Goal: Transaction & Acquisition: Book appointment/travel/reservation

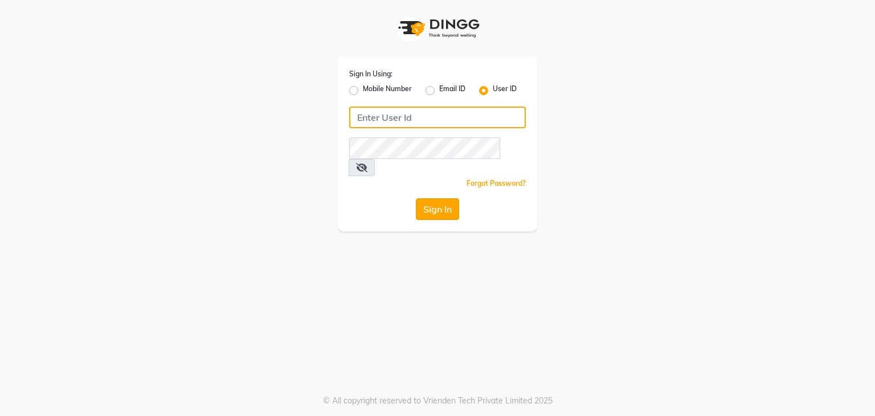
type input "stylemarké"
click at [418, 198] on button "Sign In" at bounding box center [437, 209] width 43 height 22
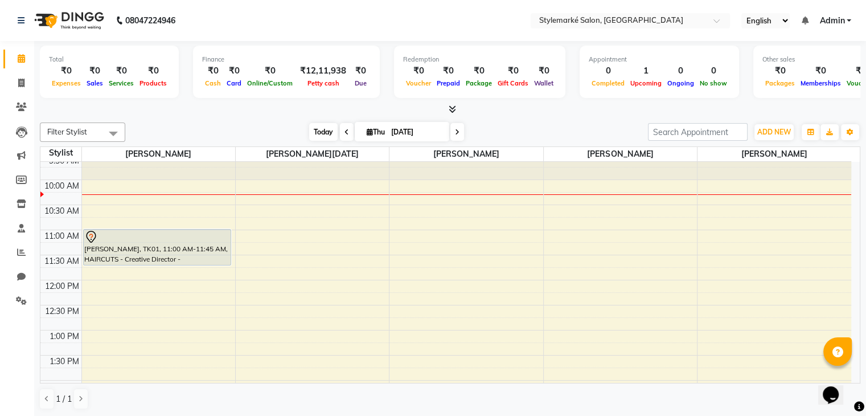
click at [315, 135] on span "Today" at bounding box center [323, 132] width 28 height 18
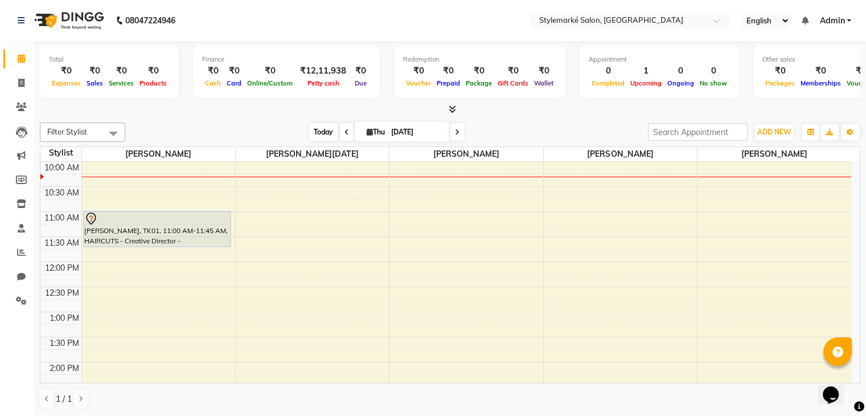
click at [324, 129] on span "Today" at bounding box center [323, 132] width 28 height 18
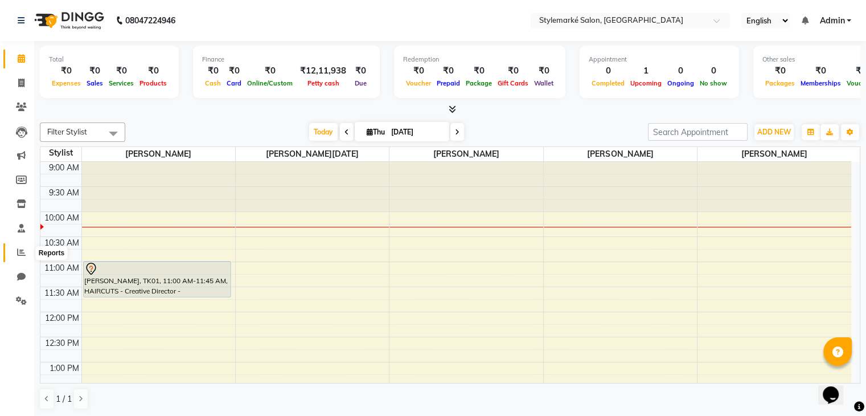
click at [26, 256] on span at bounding box center [21, 252] width 20 height 13
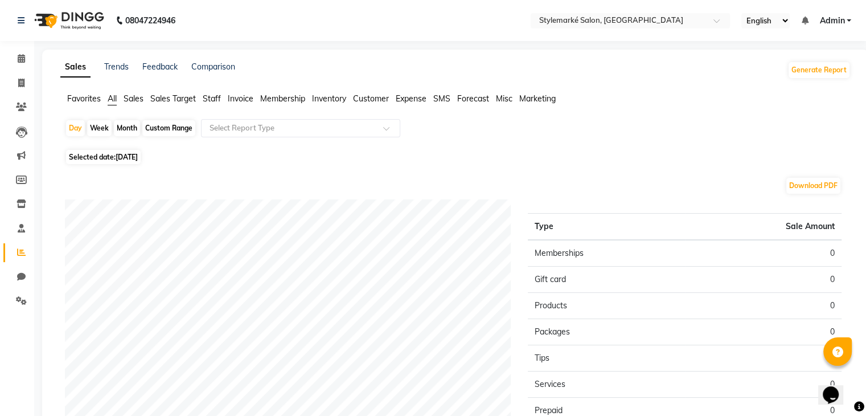
click at [209, 99] on span "Staff" at bounding box center [212, 98] width 18 height 10
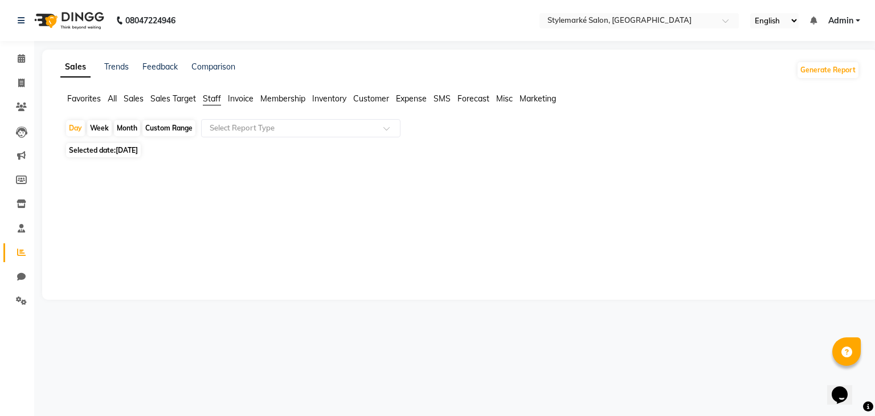
click at [162, 128] on div "Custom Range" at bounding box center [168, 128] width 53 height 16
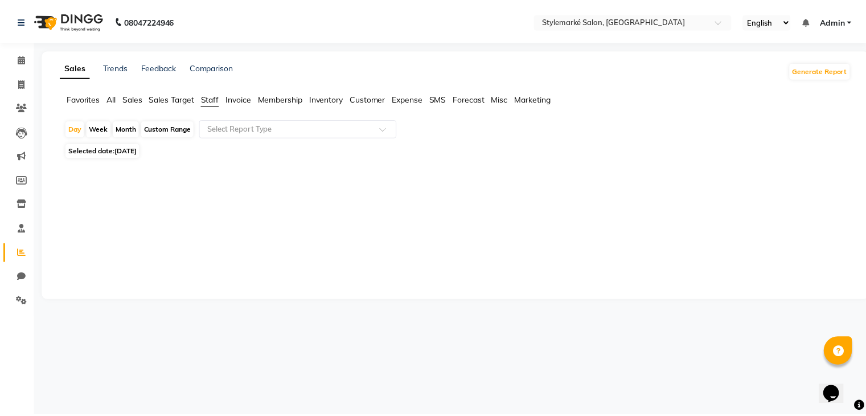
select select "9"
select select "2025"
click span "1"
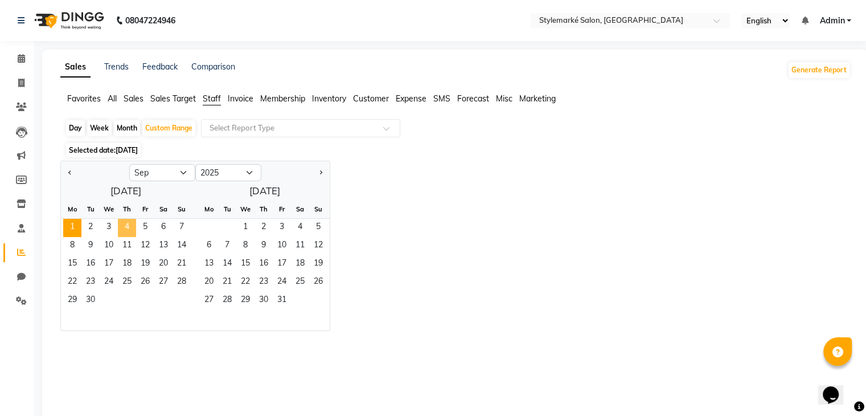
click at [118, 226] on span "4" at bounding box center [127, 228] width 18 height 18
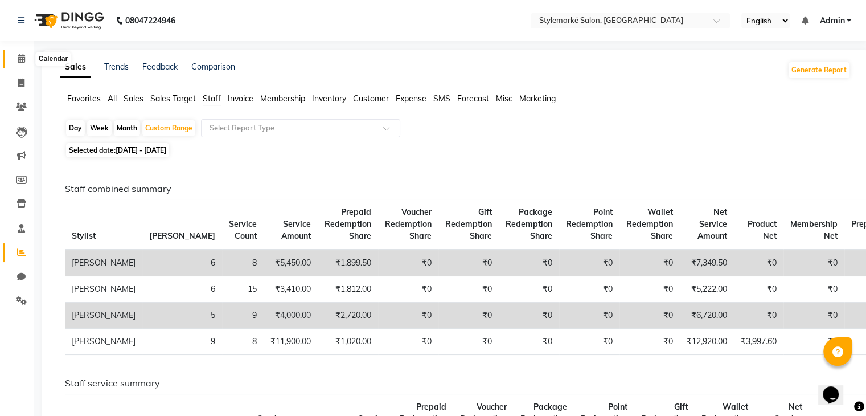
click at [16, 59] on span at bounding box center [21, 58] width 20 height 13
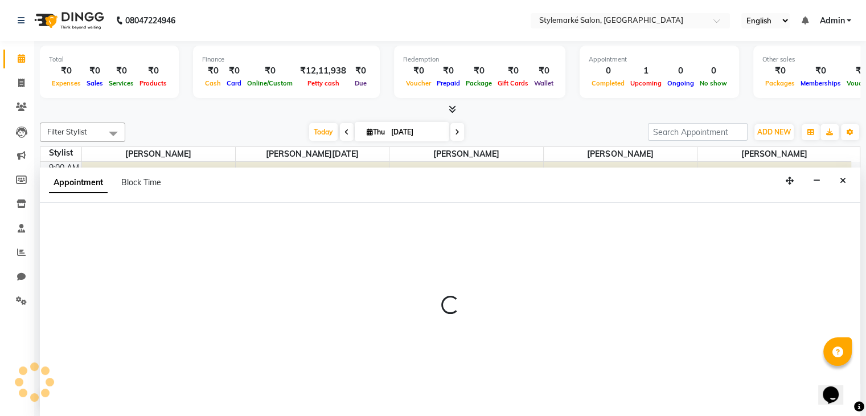
scroll to position [1, 0]
select select "71239"
select select "720"
select select "tentative"
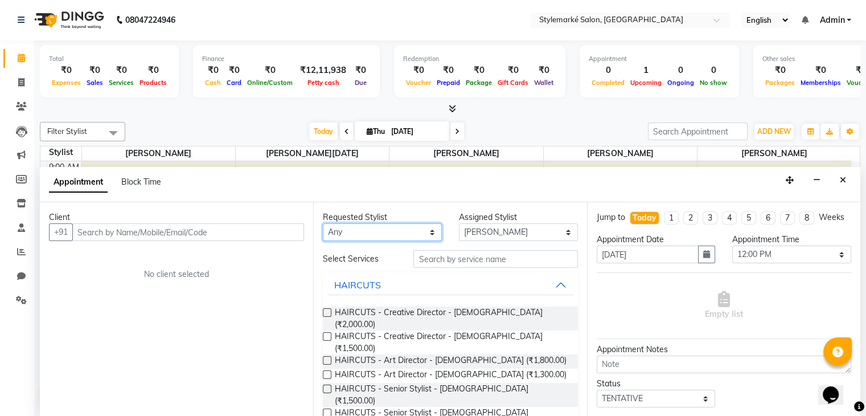
drag, startPoint x: 426, startPoint y: 228, endPoint x: 424, endPoint y: 239, distance: 10.5
click at [426, 228] on select "Any [PERSON_NAME] ⁠[PERSON_NAME][DATE] ⁠[PERSON_NAME] [PERSON_NAME] [PERSON_NAM…" at bounding box center [382, 232] width 119 height 18
select select "71241"
click at [323, 223] on select "Any [PERSON_NAME] ⁠[PERSON_NAME][DATE] ⁠[PERSON_NAME] [PERSON_NAME] [PERSON_NAM…" at bounding box center [382, 232] width 119 height 18
select select "71241"
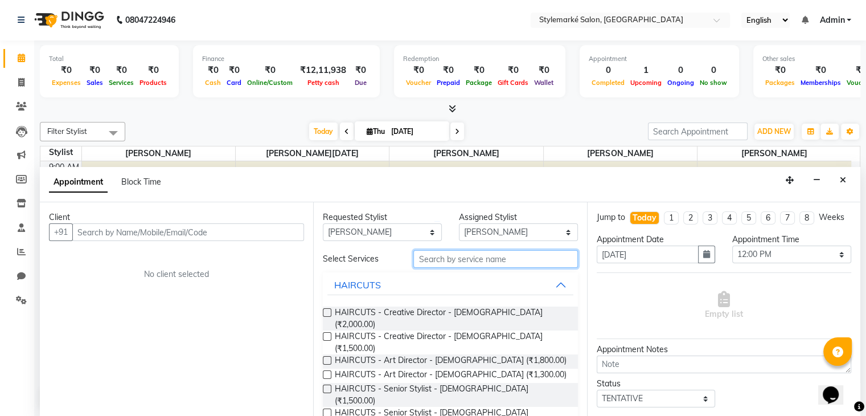
click at [460, 259] on input "text" at bounding box center [496, 259] width 164 height 18
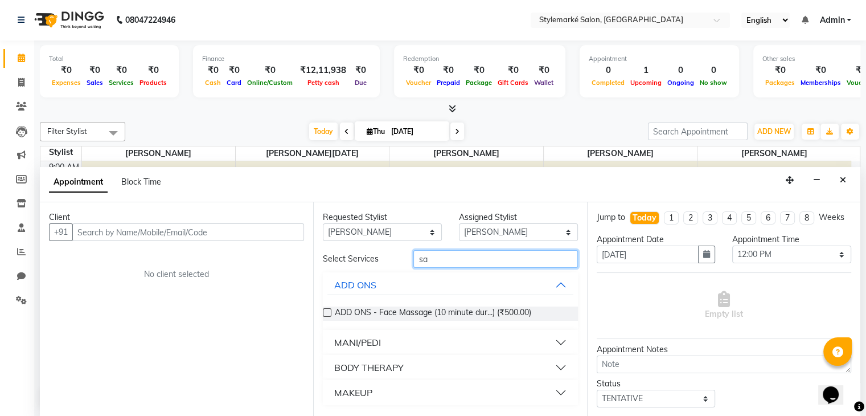
type input "s"
type input "oil"
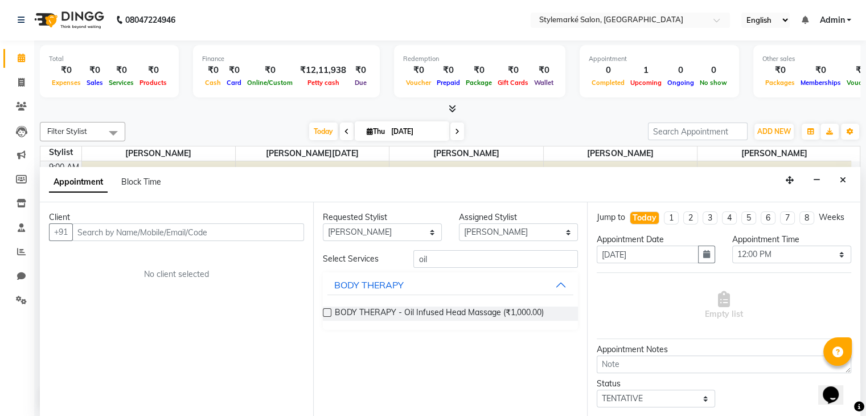
click at [328, 314] on label at bounding box center [327, 312] width 9 height 9
click at [328, 314] on input "checkbox" at bounding box center [326, 313] width 7 height 7
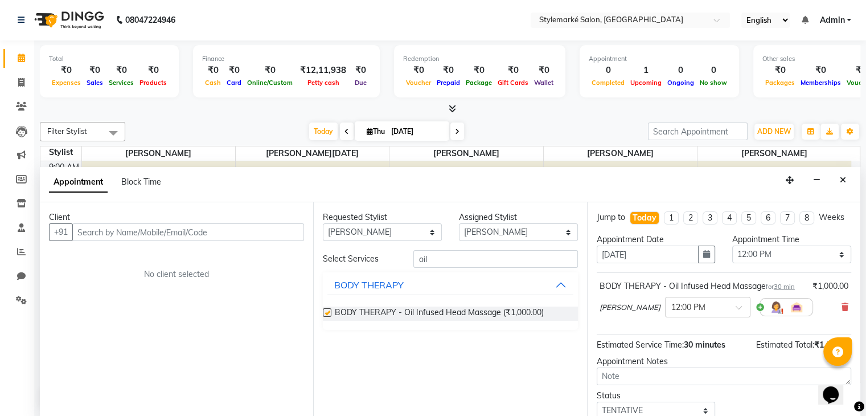
checkbox input "false"
drag, startPoint x: 500, startPoint y: 265, endPoint x: 493, endPoint y: 261, distance: 7.9
click at [501, 264] on input "oil" at bounding box center [496, 259] width 164 height 18
click at [500, 263] on input "oil" at bounding box center [496, 259] width 164 height 18
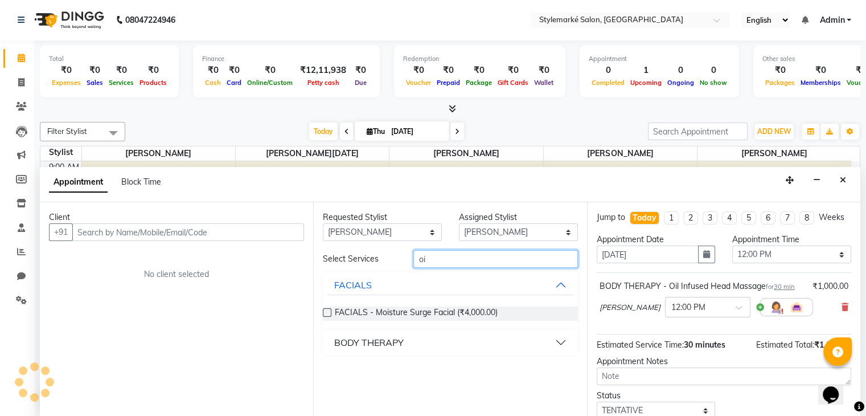
type input "o"
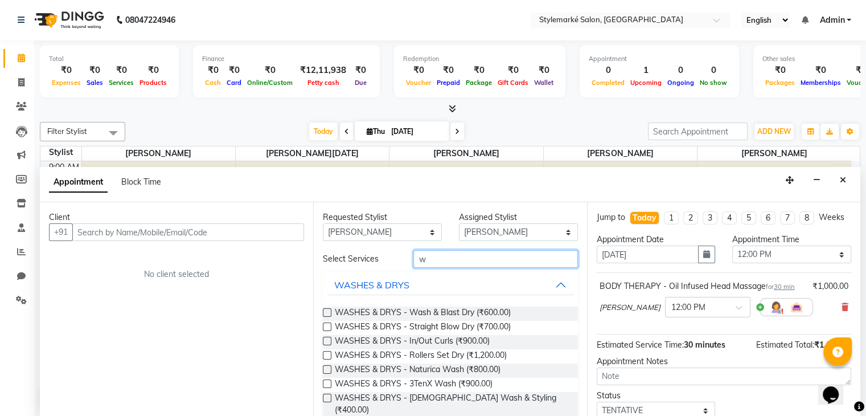
type input "w"
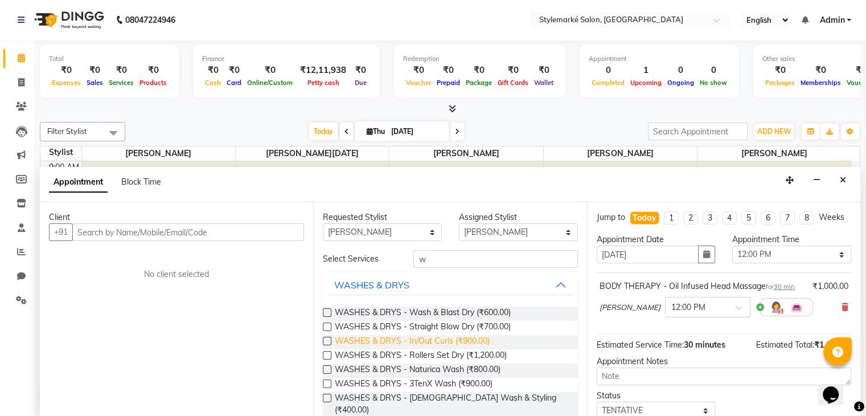
drag, startPoint x: 324, startPoint y: 341, endPoint x: 337, endPoint y: 335, distance: 14.3
click at [327, 339] on label at bounding box center [327, 341] width 9 height 9
click at [327, 339] on input "checkbox" at bounding box center [326, 341] width 7 height 7
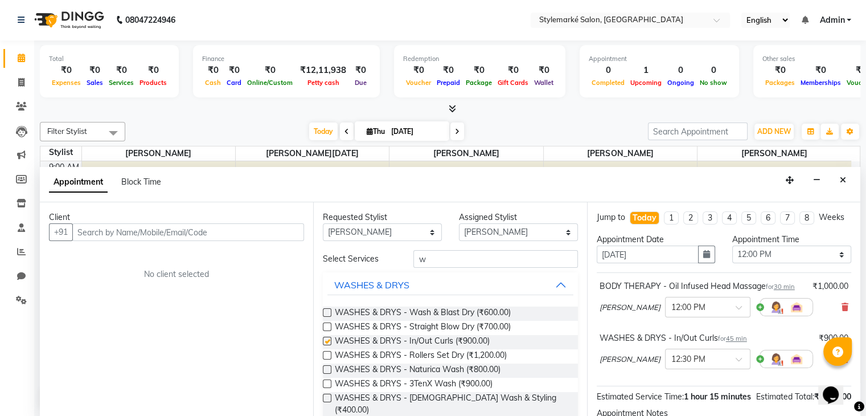
checkbox input "false"
click at [122, 231] on input "text" at bounding box center [188, 232] width 232 height 18
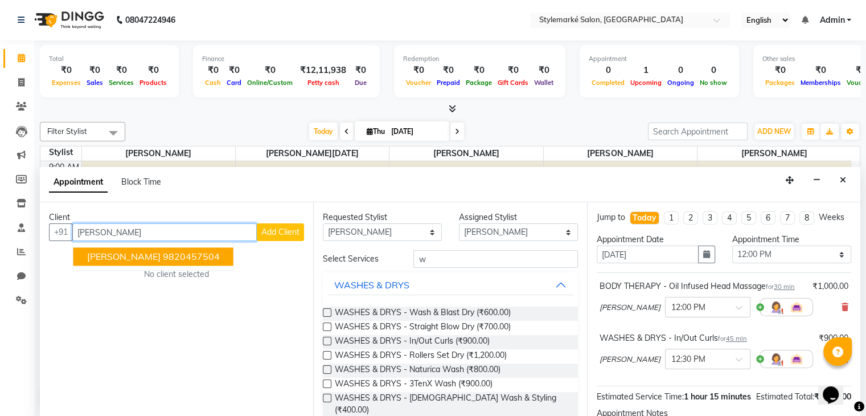
click at [204, 253] on ngb-highlight "9820457504" at bounding box center [191, 256] width 57 height 11
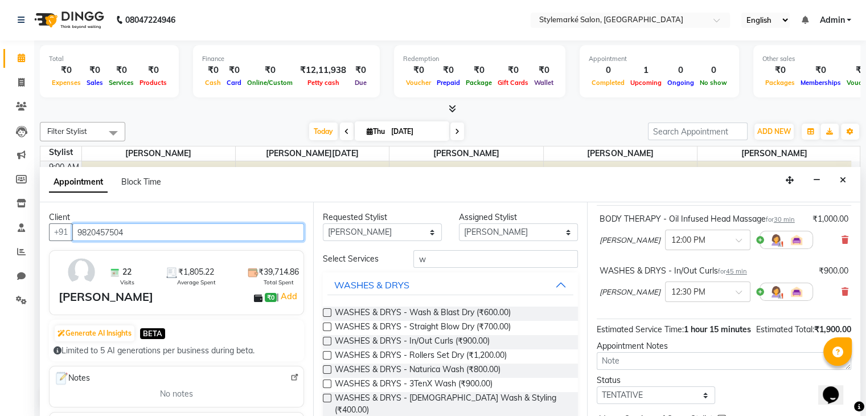
scroll to position [149, 0]
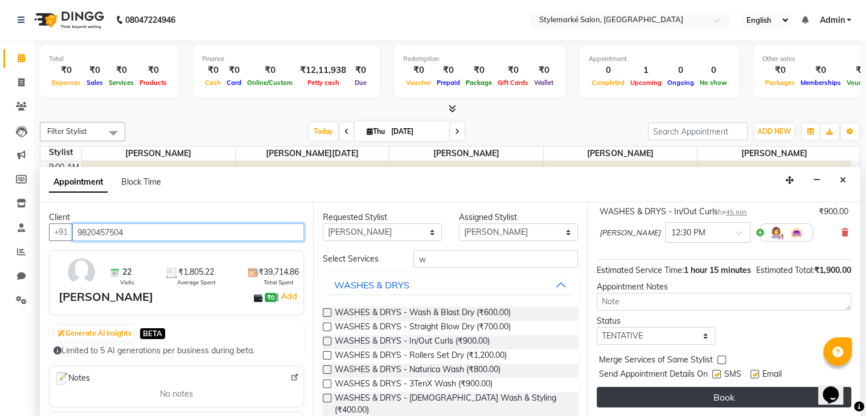
type input "9820457504"
click at [704, 395] on button "Book" at bounding box center [724, 397] width 255 height 21
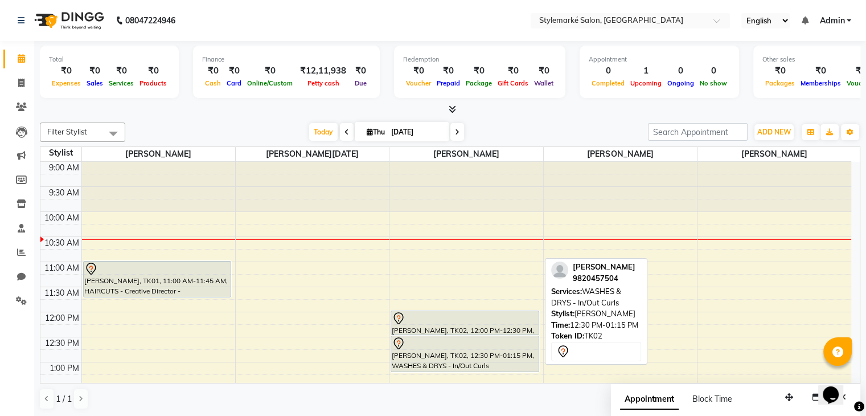
scroll to position [57, 0]
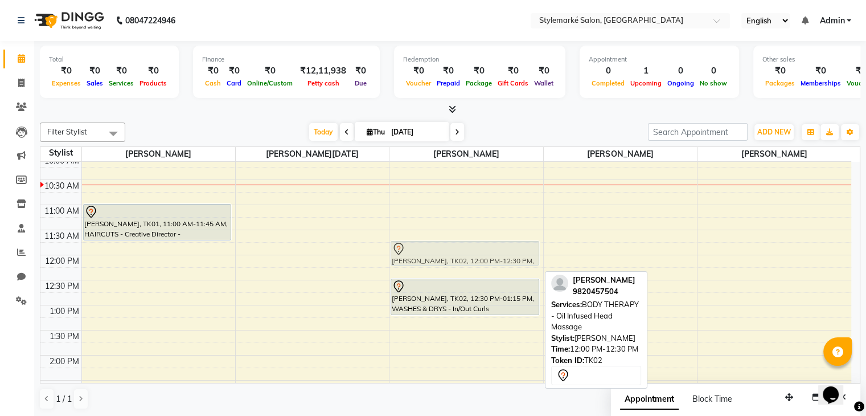
drag, startPoint x: 511, startPoint y: 260, endPoint x: 510, endPoint y: 250, distance: 10.3
click at [511, 250] on div "[PERSON_NAME], TK02, 12:00 PM-12:30 PM, BODY THERAPY - Oil Infused Head Massage…" at bounding box center [466, 405] width 153 height 601
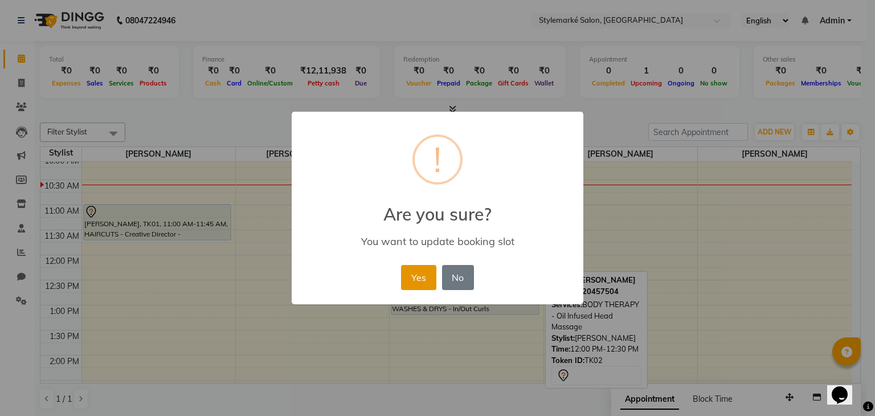
click at [412, 280] on button "Yes" at bounding box center [418, 277] width 35 height 25
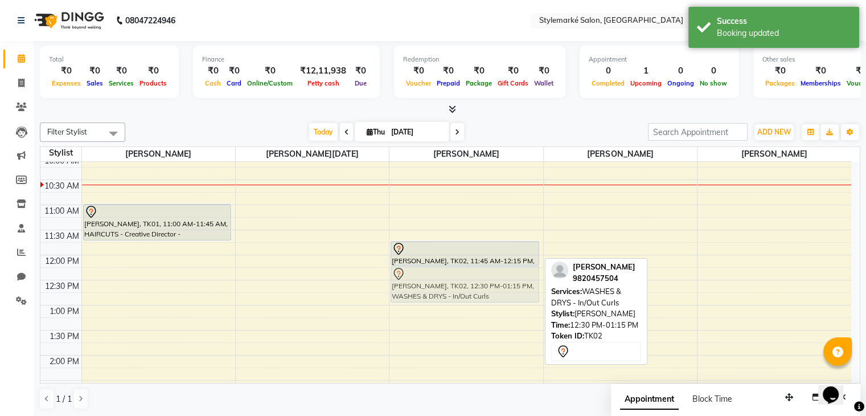
drag, startPoint x: 416, startPoint y: 297, endPoint x: 419, endPoint y: 288, distance: 9.5
click at [419, 288] on div "[PERSON_NAME], TK02, 11:45 AM-12:15 PM, BODY THERAPY - Oil Infused Head Massage…" at bounding box center [466, 405] width 153 height 601
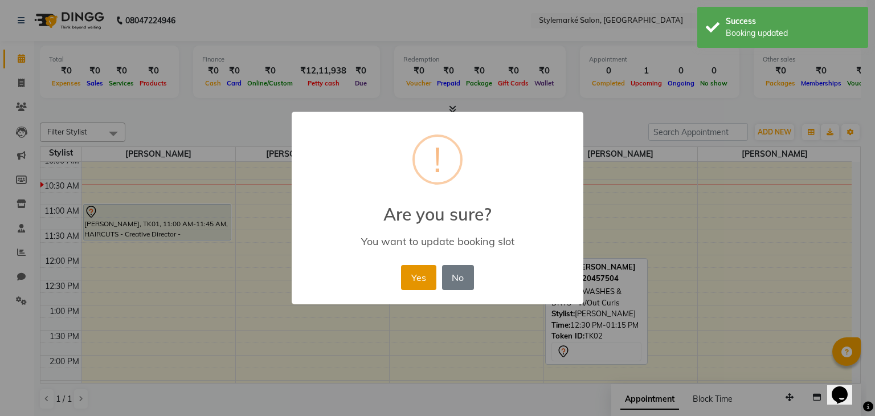
click at [419, 287] on button "Yes" at bounding box center [418, 277] width 35 height 25
